Goal: Task Accomplishment & Management: Manage account settings

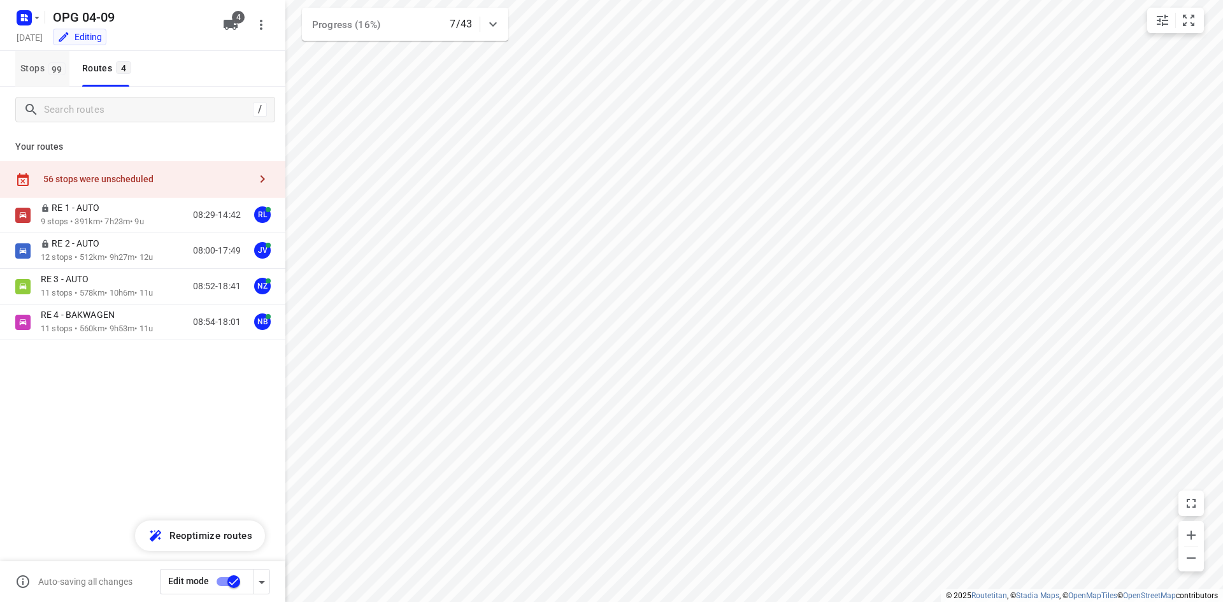
click at [41, 69] on span "Stops 99" at bounding box center [44, 69] width 49 height 16
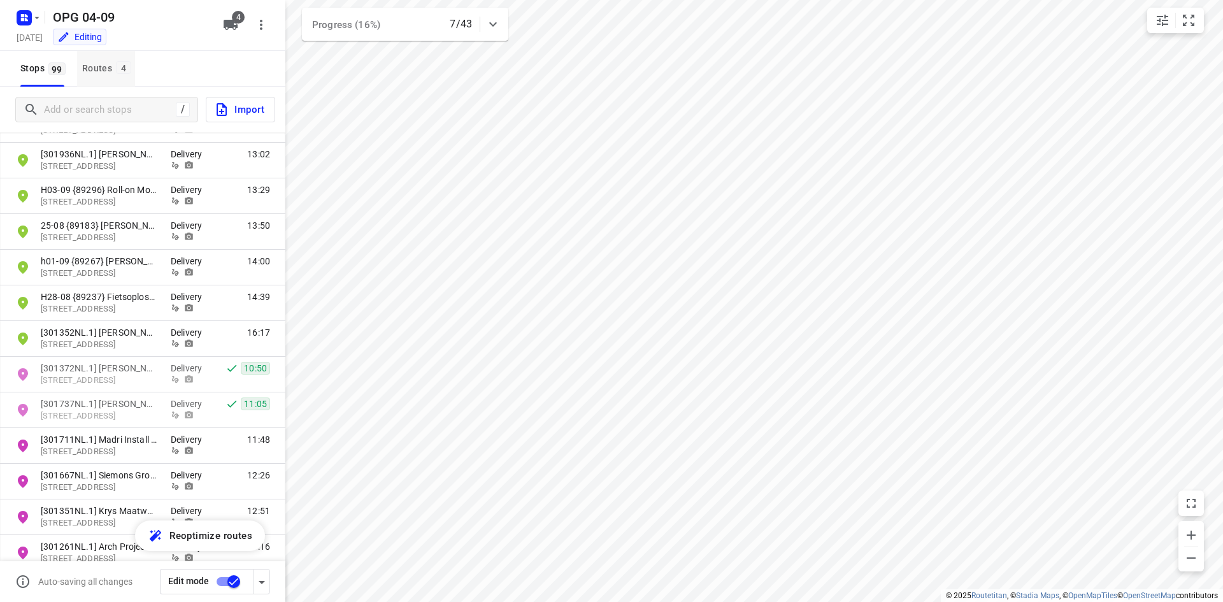
scroll to position [2907, 0]
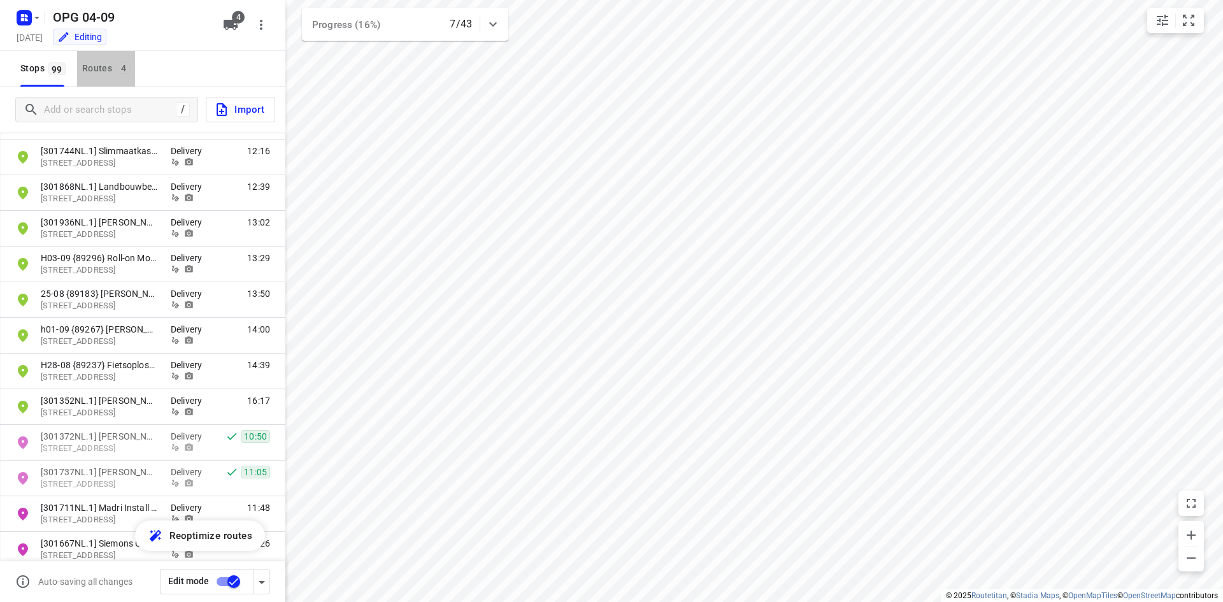
click at [111, 63] on div "Routes 4" at bounding box center [108, 69] width 53 height 16
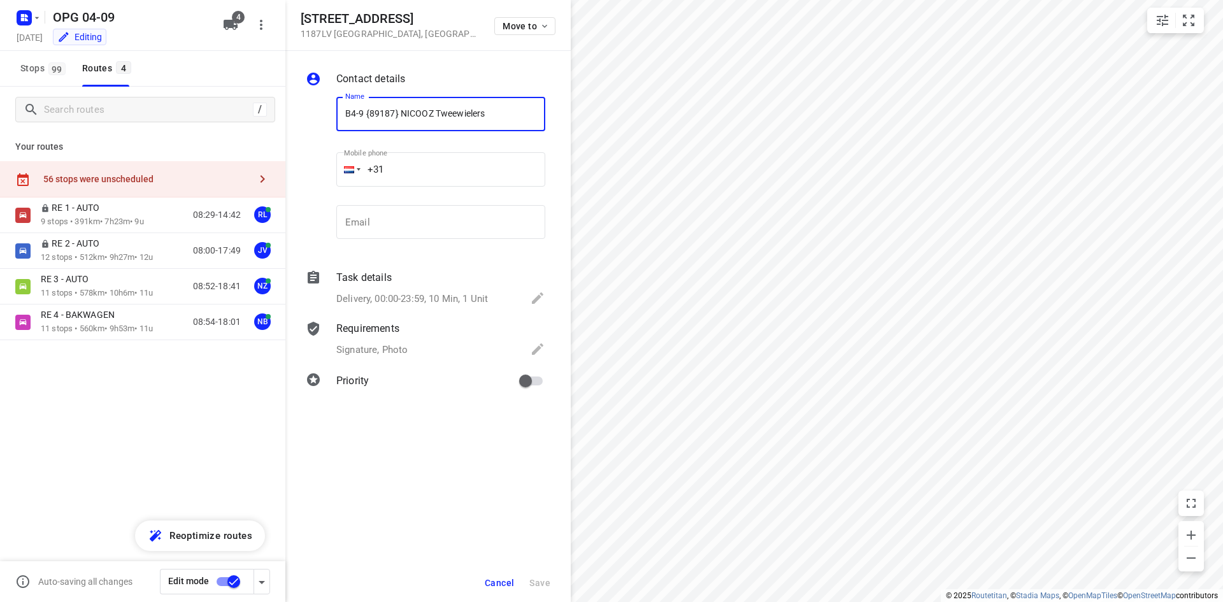
click at [507, 586] on span "Cancel" at bounding box center [499, 583] width 29 height 10
click at [528, 378] on input "primary checkbox" at bounding box center [525, 381] width 73 height 24
checkbox input "true"
click at [349, 111] on input "B4-9 {89187} NICOOZ Tweewielers" at bounding box center [440, 114] width 209 height 34
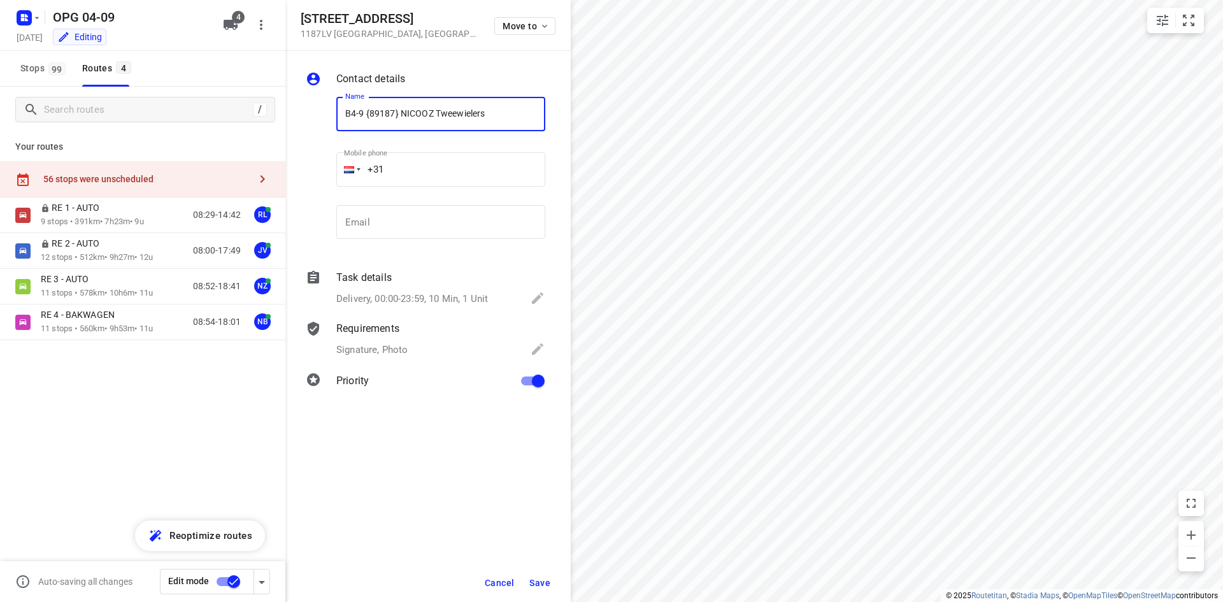
click at [349, 111] on input "B4-9 {89187} NICOOZ Tweewielers" at bounding box center [440, 114] width 209 height 34
click at [359, 113] on input "B4-9 {89187} NICOOZ Tweewielers" at bounding box center [440, 114] width 209 height 34
drag, startPoint x: 362, startPoint y: 114, endPoint x: 341, endPoint y: 115, distance: 21.7
click at [341, 115] on input "B4-9 {89187} NICOOZ Tweewielers" at bounding box center [440, 114] width 209 height 34
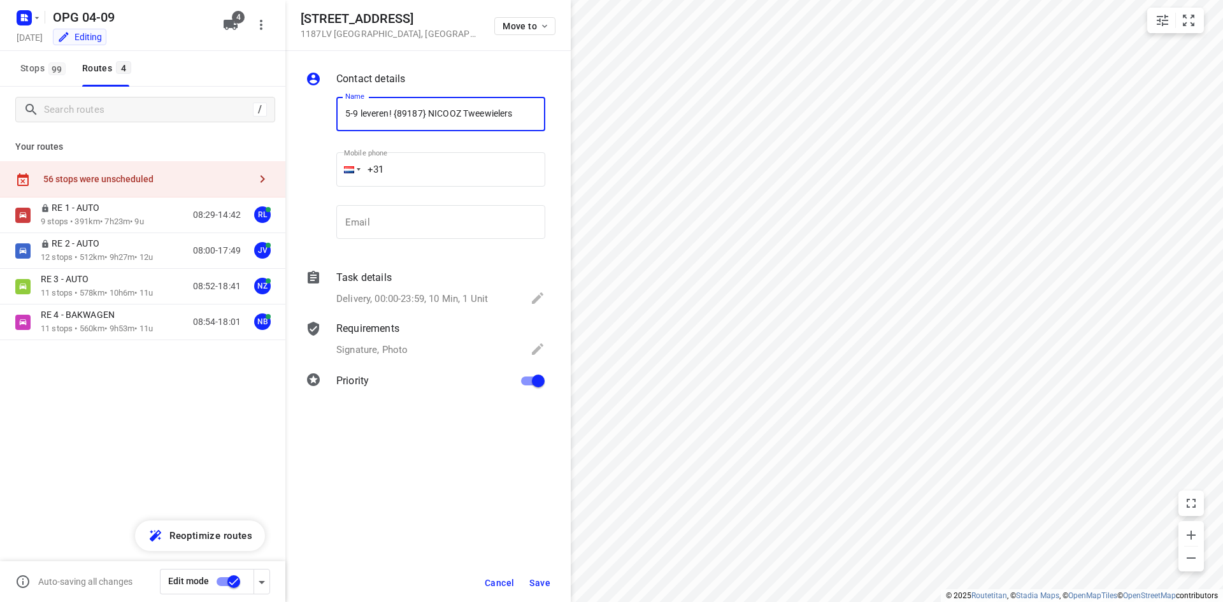
type input "5-9 leveren! {89187} NICOOZ Tweewielers"
click at [531, 568] on div "Cancel Save" at bounding box center [427, 583] width 285 height 38
click at [548, 587] on span "Save" at bounding box center [539, 583] width 21 height 10
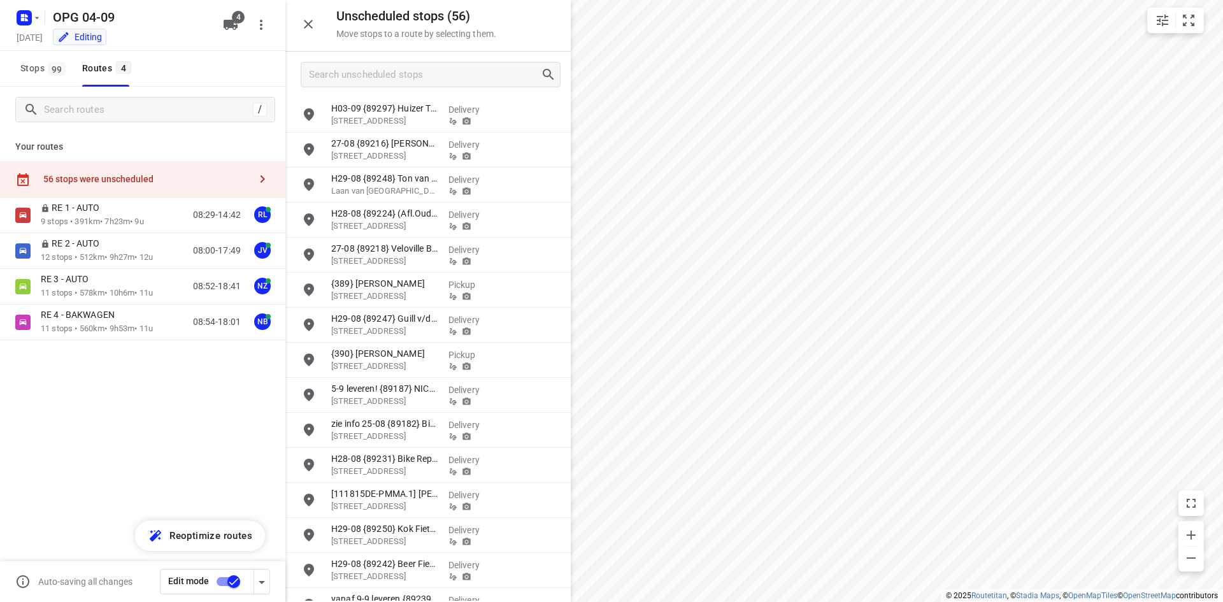
click at [311, 20] on icon "button" at bounding box center [308, 24] width 15 height 15
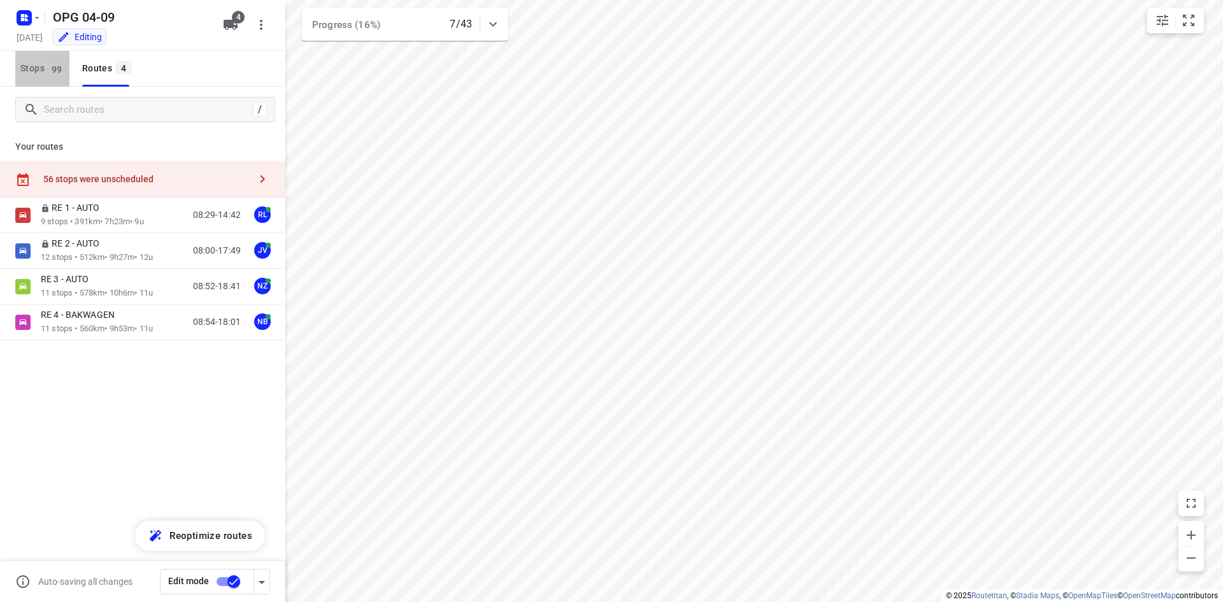
click at [46, 77] on button "Stops 99" at bounding box center [42, 69] width 54 height 36
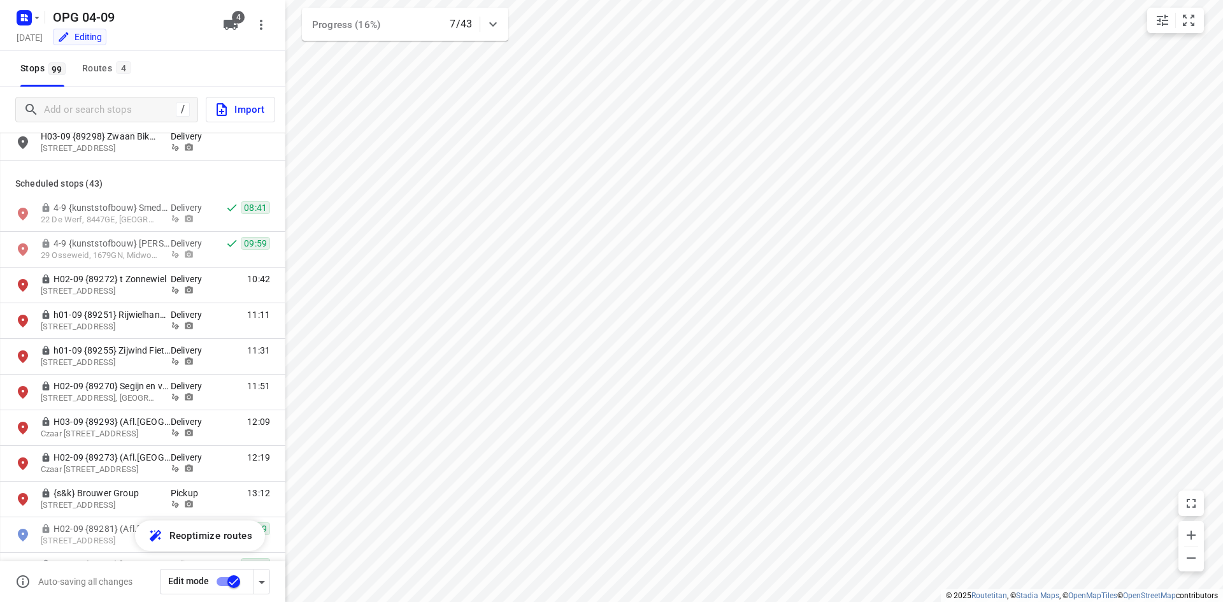
scroll to position [1974, 0]
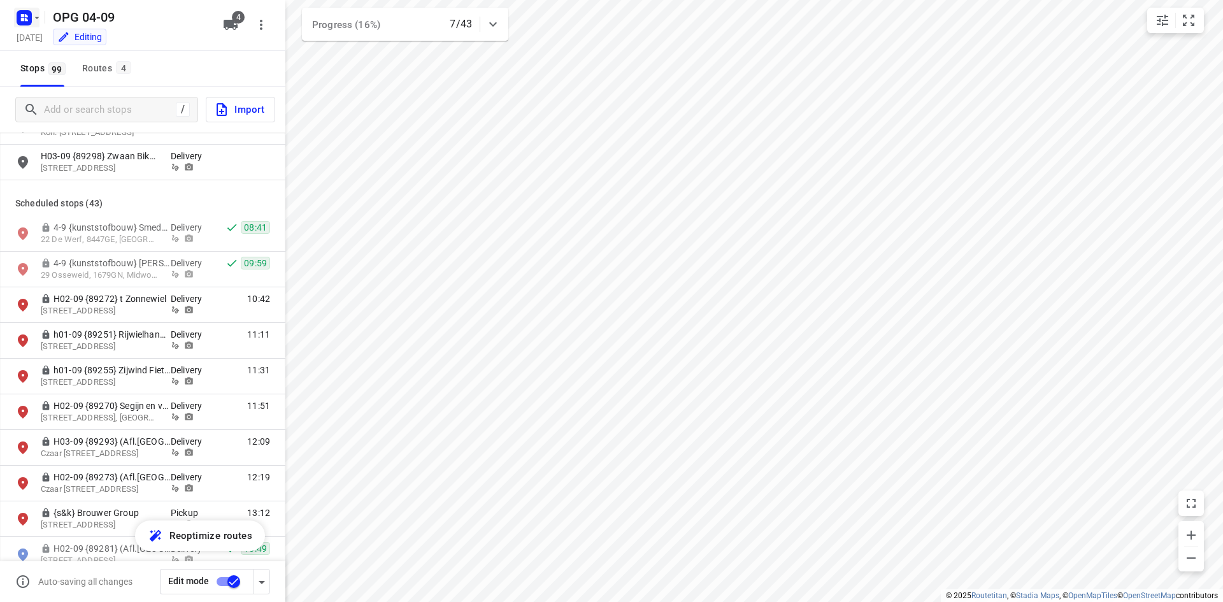
click at [26, 11] on rect "button" at bounding box center [24, 17] width 15 height 15
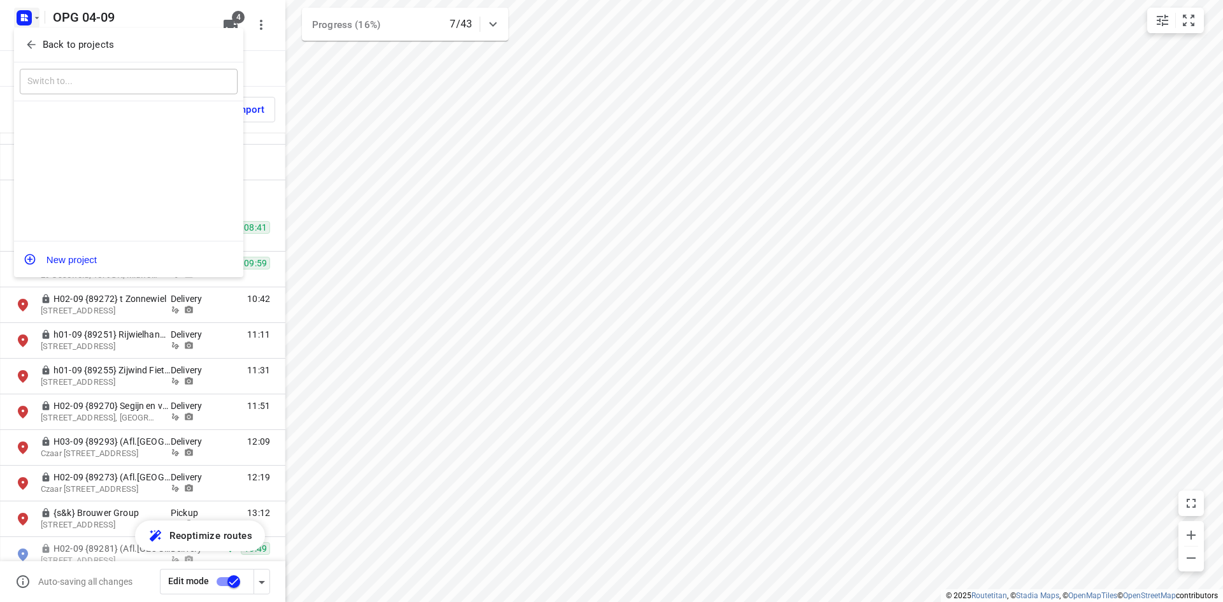
click at [40, 36] on button "Back to projects" at bounding box center [129, 44] width 218 height 21
